Goal: Information Seeking & Learning: Understand process/instructions

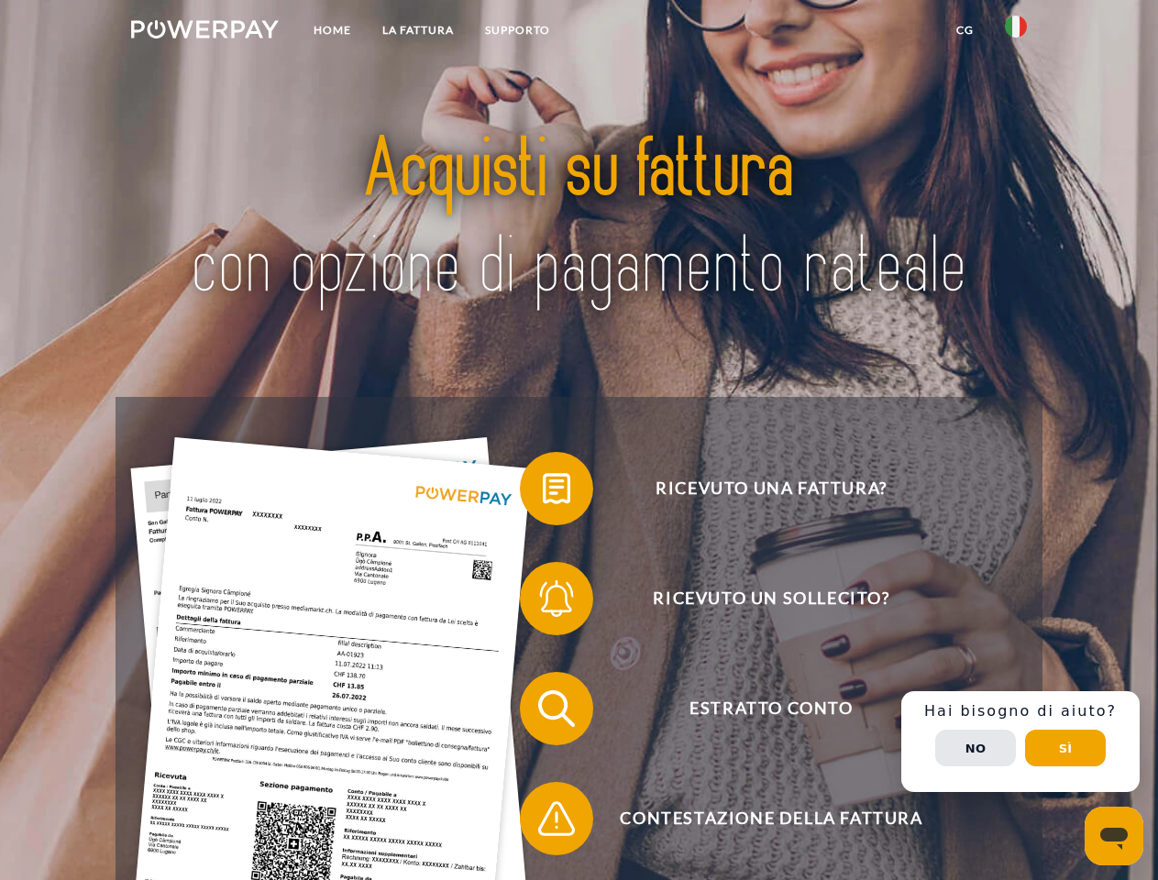
click at [204, 32] on img at bounding box center [205, 29] width 148 height 18
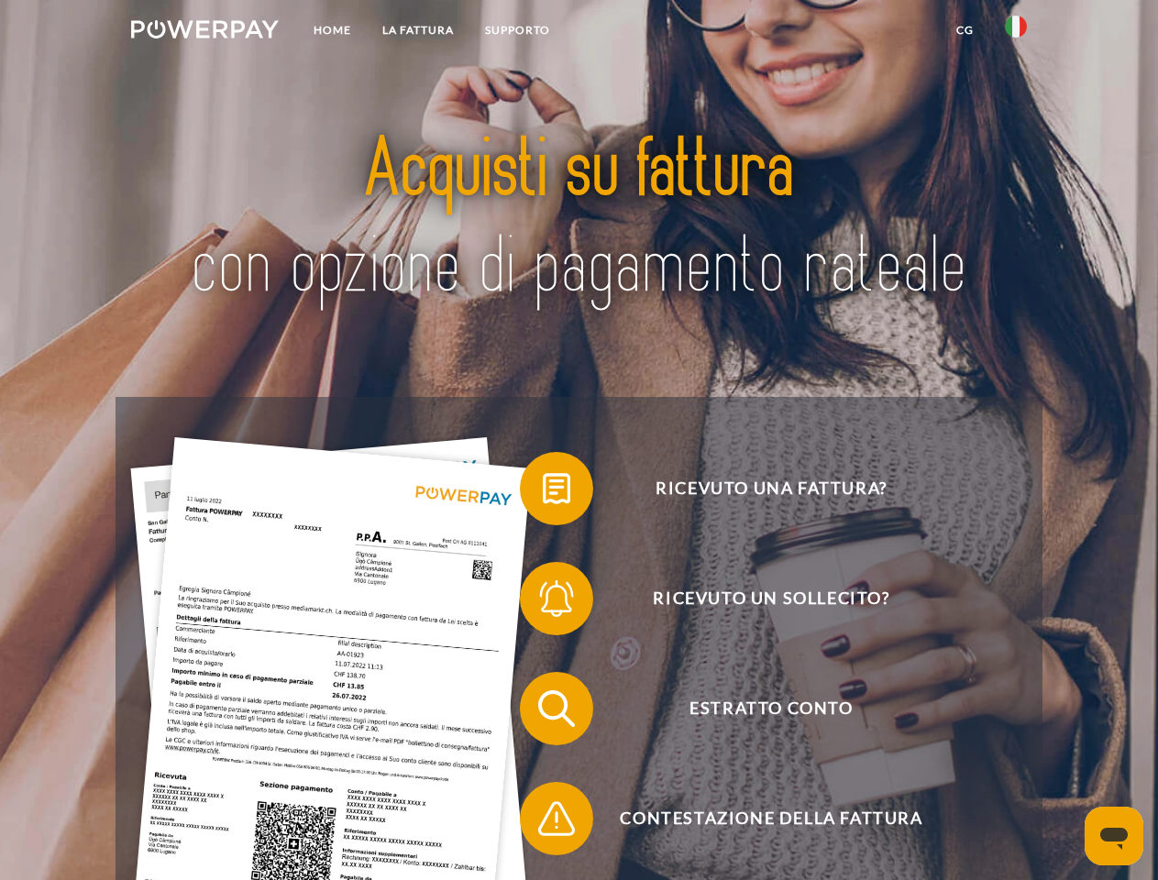
click at [1016, 32] on img at bounding box center [1016, 27] width 22 height 22
click at [964, 30] on link "CG" at bounding box center [965, 30] width 49 height 33
click at [543, 492] on span at bounding box center [529, 489] width 92 height 92
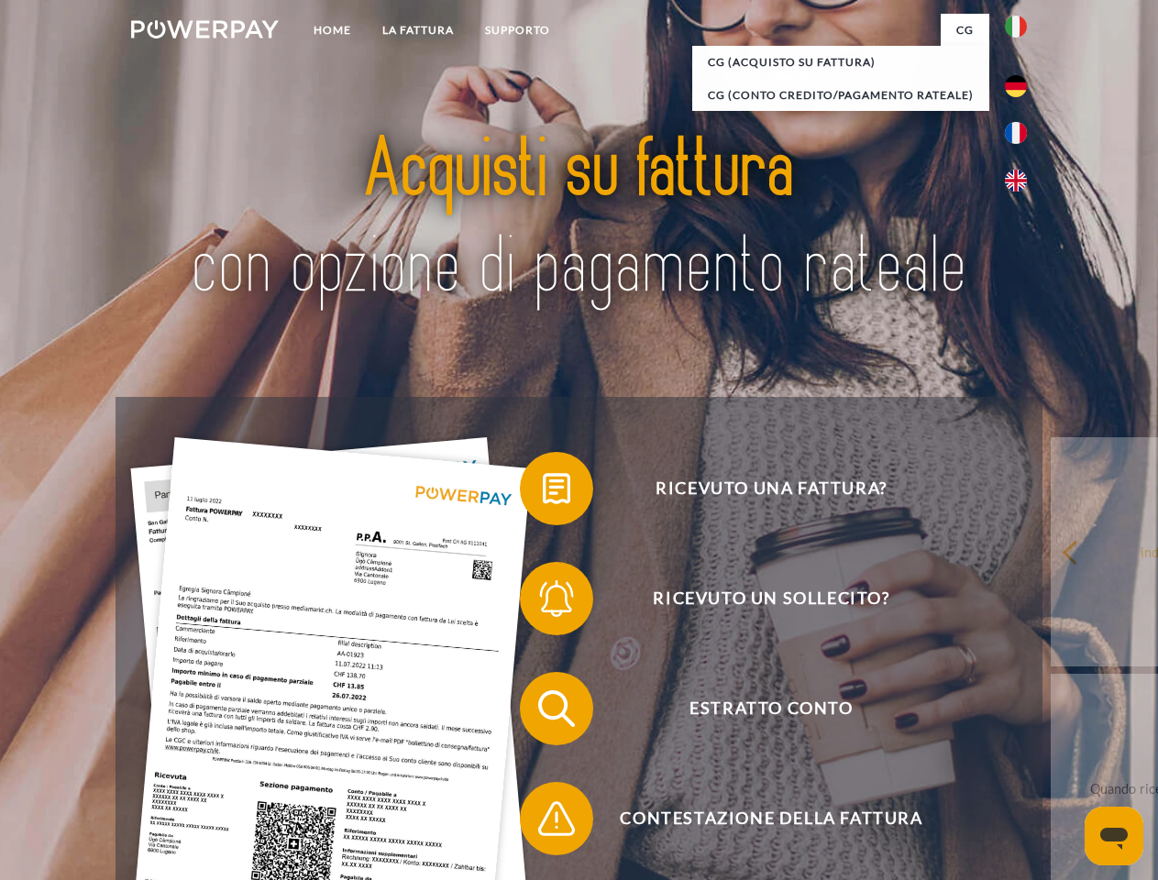
click at [543, 602] on span at bounding box center [529, 599] width 92 height 92
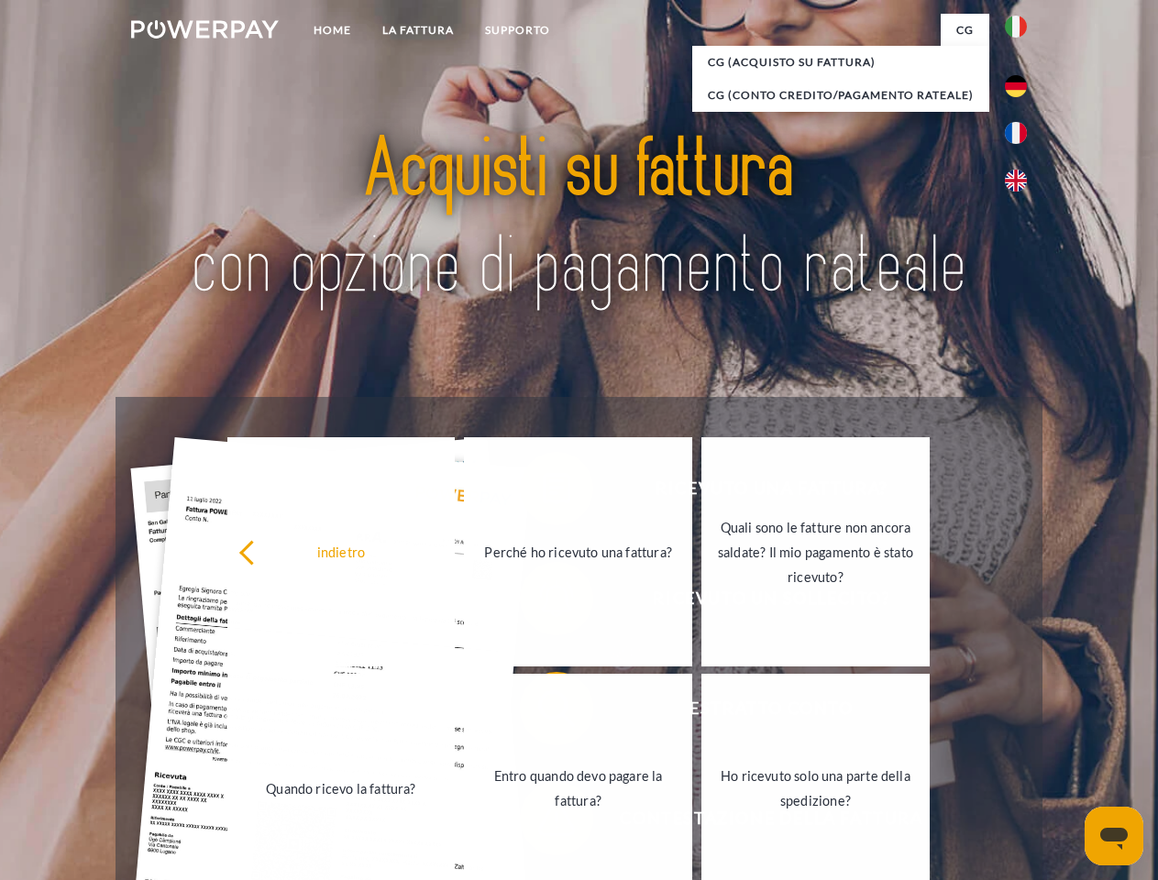
click at [543, 712] on link "Entro quando devo pagare la fattura?" at bounding box center [578, 788] width 228 height 229
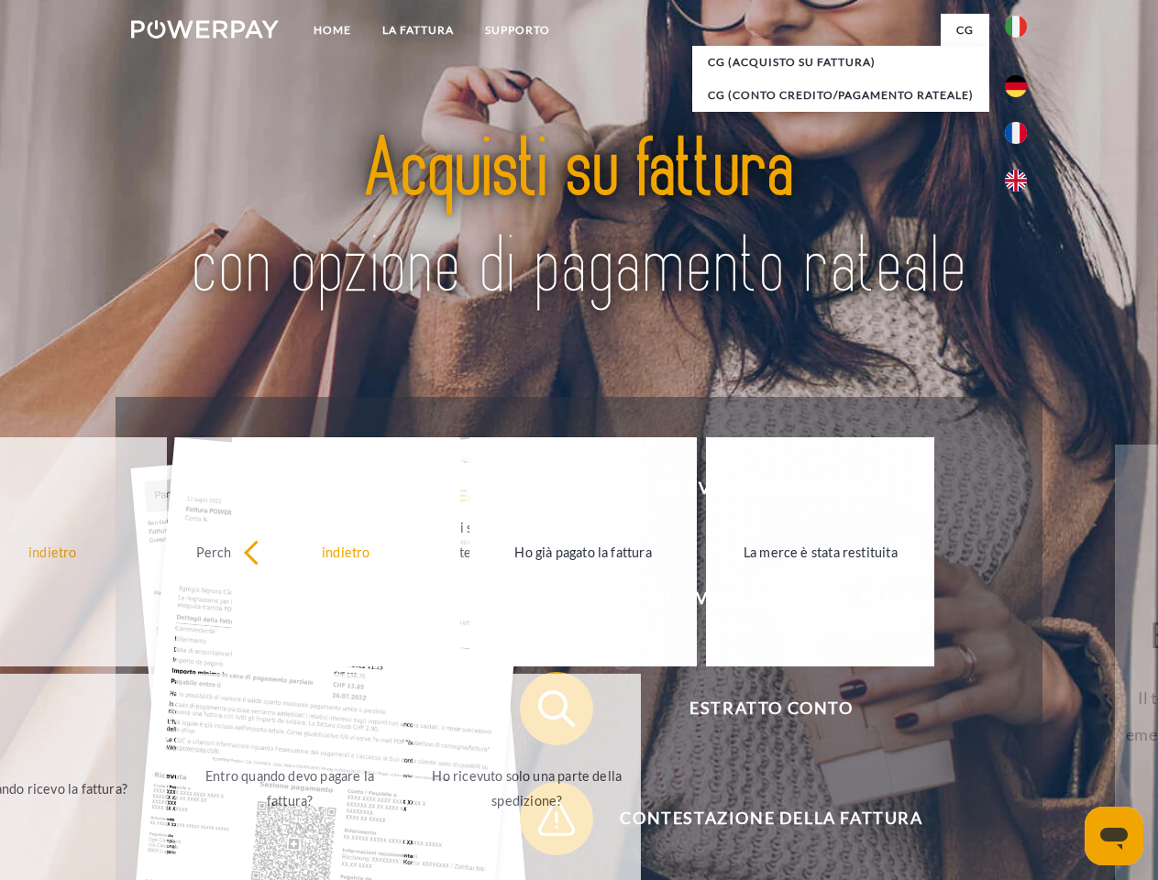
click at [543, 822] on span at bounding box center [529, 819] width 92 height 92
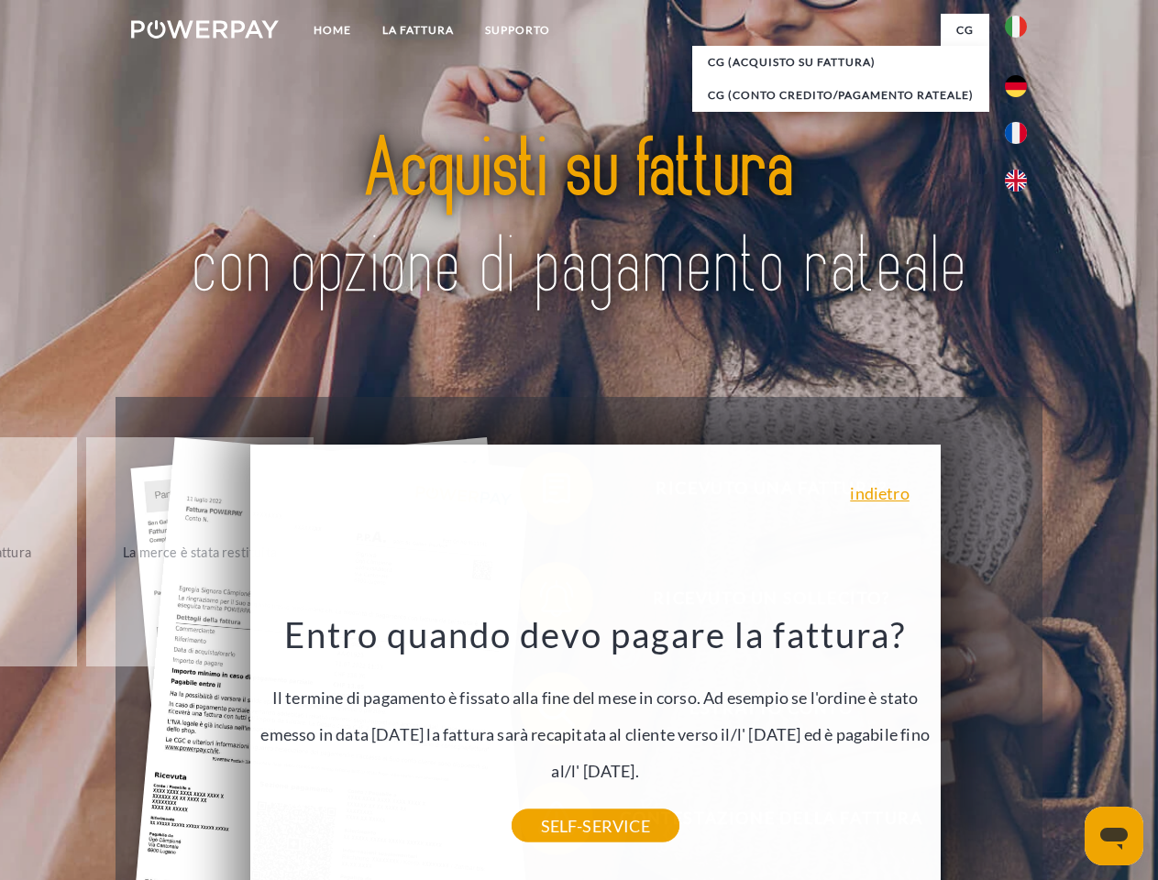
click at [1020, 742] on div "Ricevuto una fattura? Ricevuto un sollecito? Estratto conto indietro" at bounding box center [579, 763] width 926 height 733
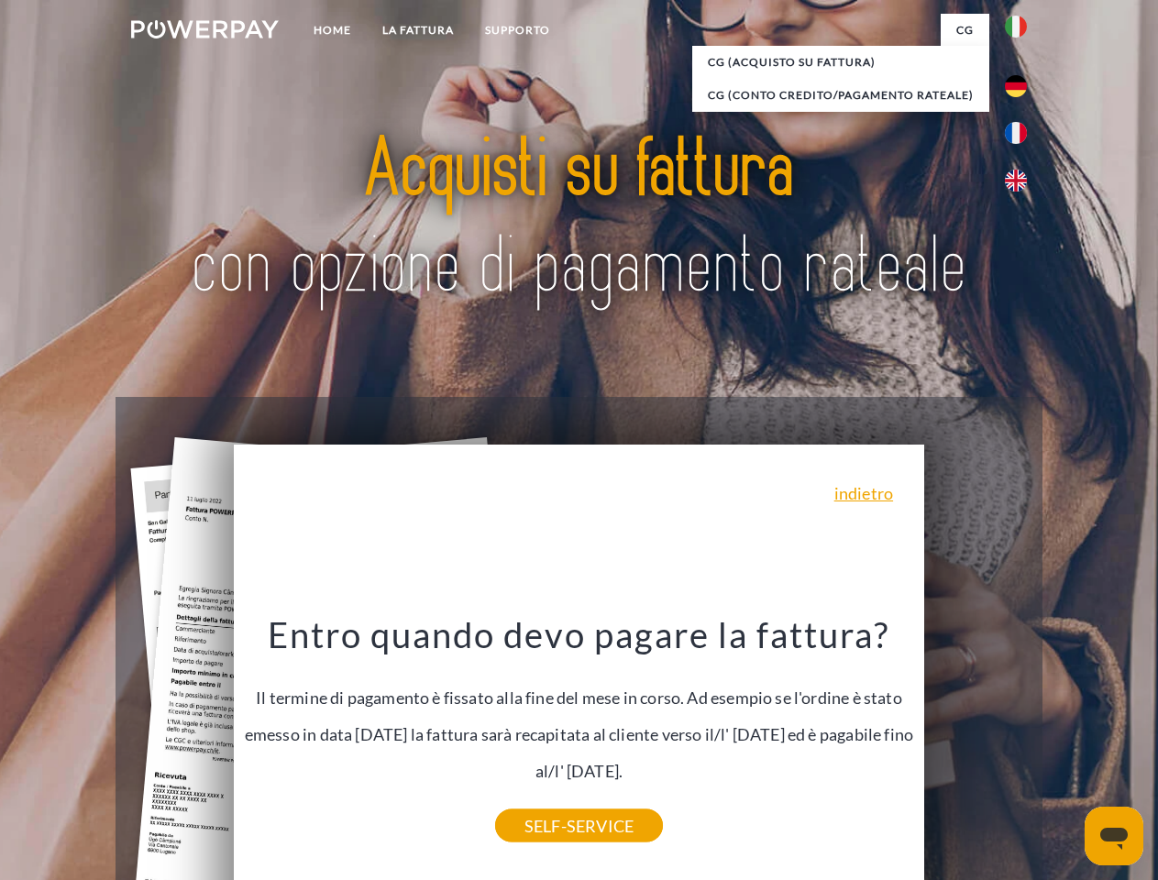
click at [975, 745] on span "Estratto conto" at bounding box center [770, 708] width 449 height 73
click at [1065, 748] on header "Home LA FATTURA [GEOGRAPHIC_DATA]" at bounding box center [579, 633] width 1158 height 1266
